Goal: Information Seeking & Learning: Learn about a topic

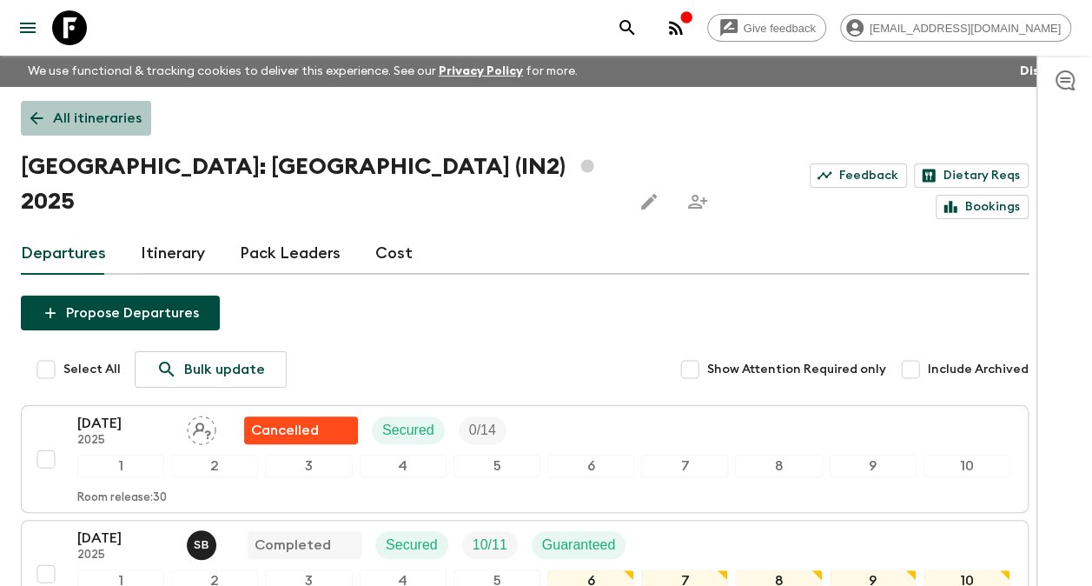
click at [96, 113] on p "All itineraries" at bounding box center [97, 118] width 89 height 21
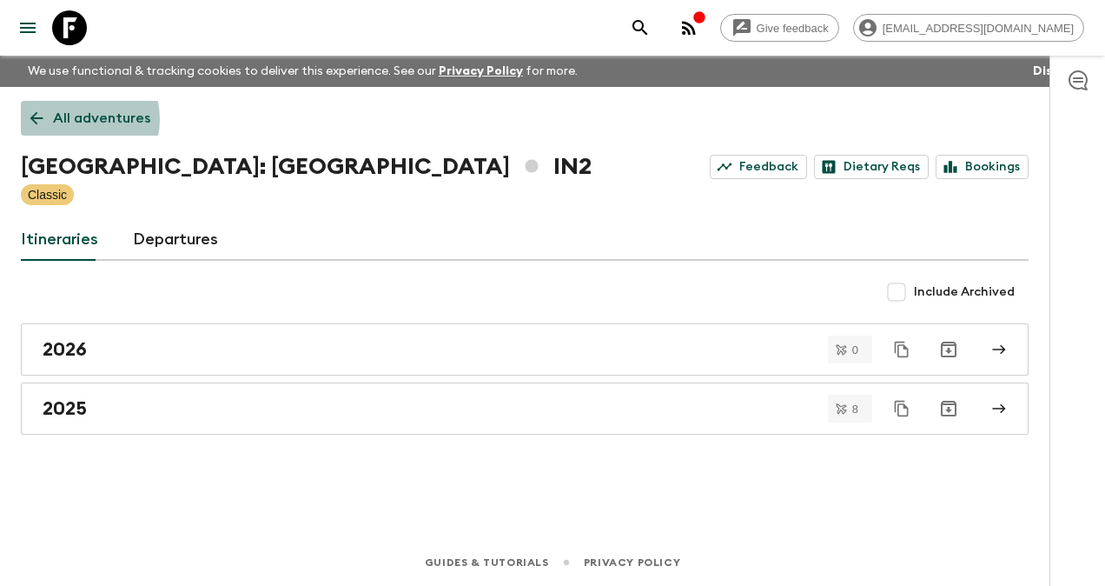
click at [74, 119] on p "All adventures" at bounding box center [101, 118] width 97 height 21
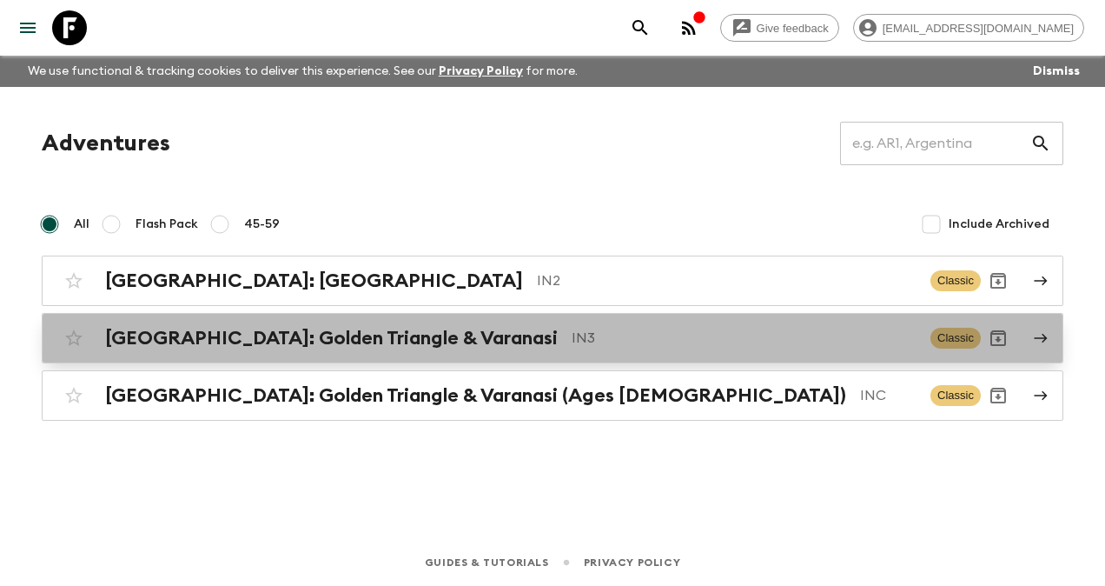
click at [281, 338] on h2 "[GEOGRAPHIC_DATA]: Golden Triangle & Varanasi" at bounding box center [331, 338] width 453 height 23
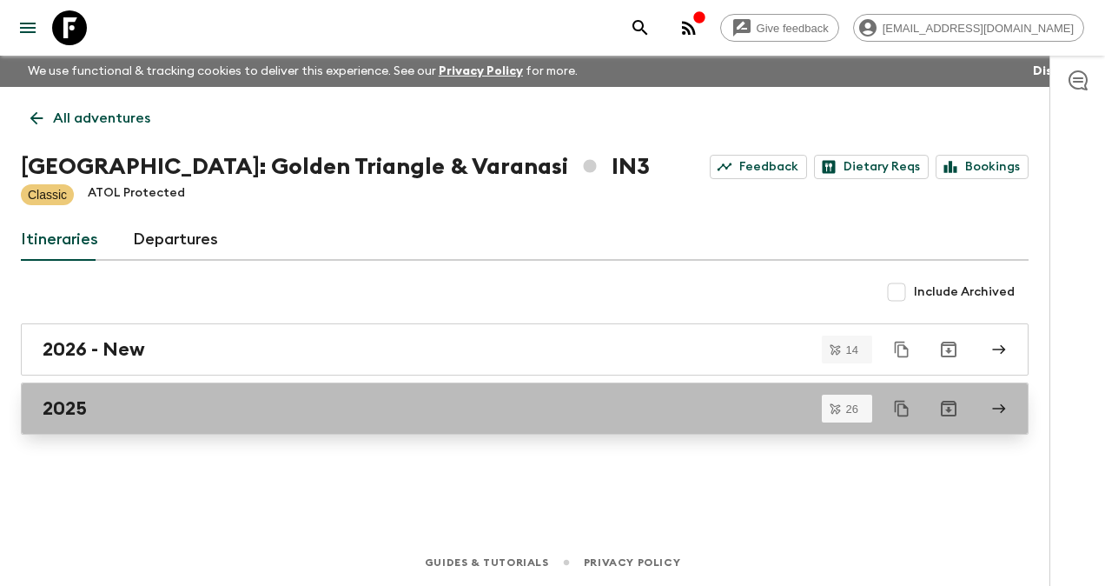
click at [62, 408] on h2 "2025" at bounding box center [65, 408] width 44 height 23
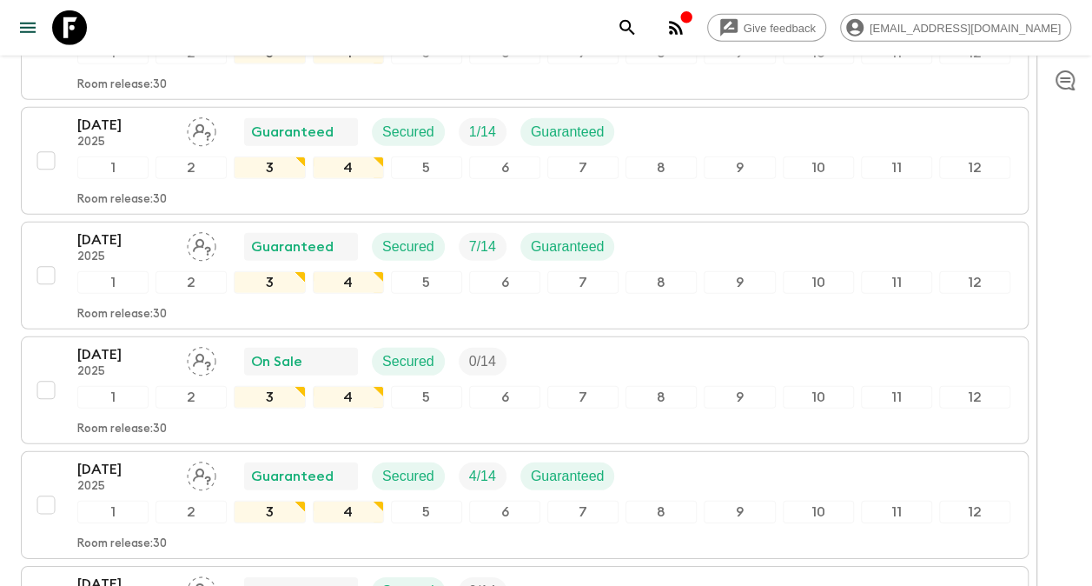
scroll to position [2440, 0]
